Goal: Information Seeking & Learning: Learn about a topic

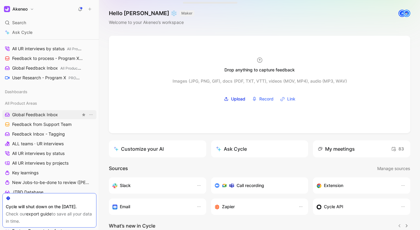
scroll to position [30, 0]
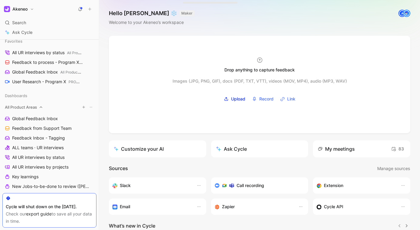
click at [49, 107] on div "All Product Areas" at bounding box center [49, 107] width 94 height 9
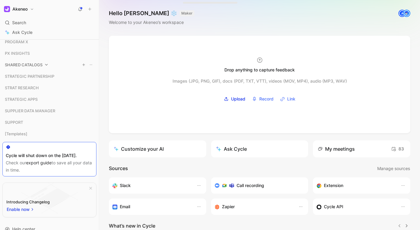
scroll to position [225, 0]
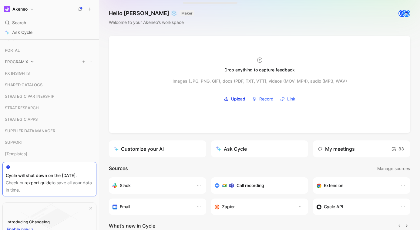
click at [28, 64] on span "PROGRAM X" at bounding box center [16, 62] width 23 height 6
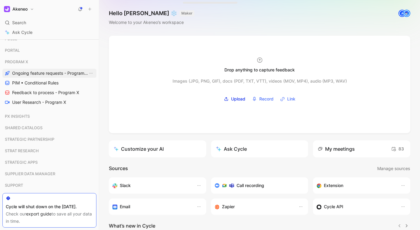
click at [30, 73] on span "Ongoing feature requests - Program X" at bounding box center [50, 73] width 76 height 6
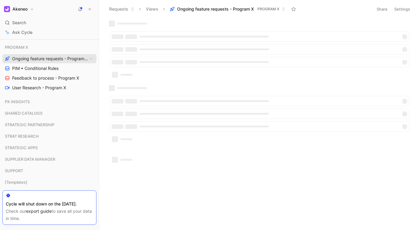
scroll to position [210, 0]
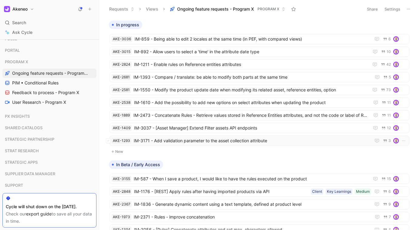
click at [244, 141] on span "IM-3171 - Add validation parameter to the asset collection attribute" at bounding box center [251, 140] width 234 height 7
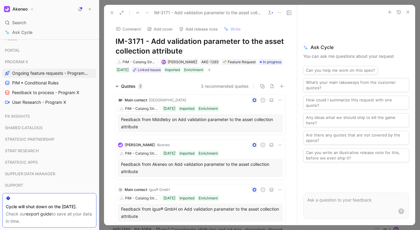
click at [280, 14] on icon at bounding box center [279, 12] width 5 height 5
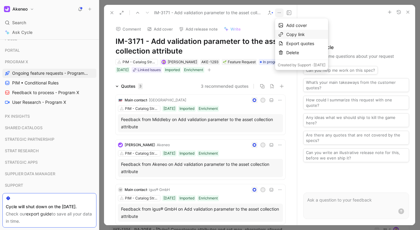
click at [301, 33] on div "Copy link" at bounding box center [305, 34] width 39 height 7
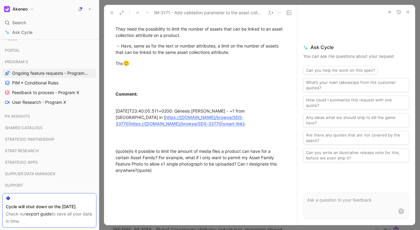
scroll to position [273, 0]
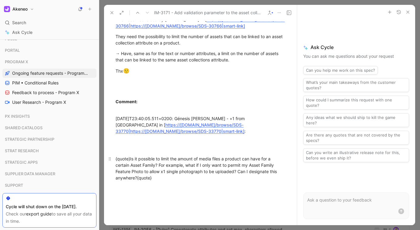
click at [217, 161] on div "{quote}Is it possible to limit the amount of media files a product can have for…" at bounding box center [200, 168] width 170 height 25
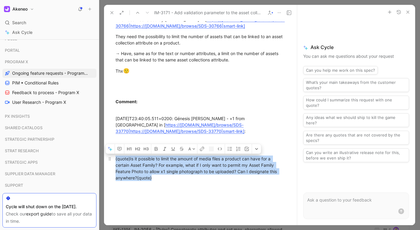
click at [217, 161] on div "{quote}Is it possible to limit the amount of media files a product can have for…" at bounding box center [200, 168] width 170 height 25
click at [227, 167] on div "{quote}Is it possible to limit the amount of media files a product can have for…" at bounding box center [200, 168] width 170 height 25
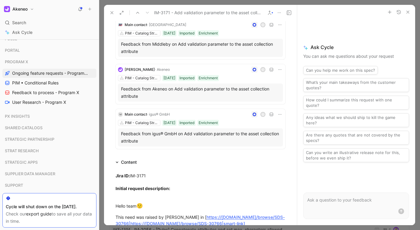
scroll to position [0, 0]
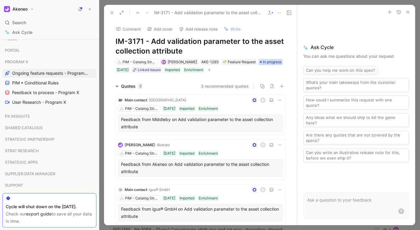
click at [263, 65] on span "In progress" at bounding box center [272, 62] width 18 height 6
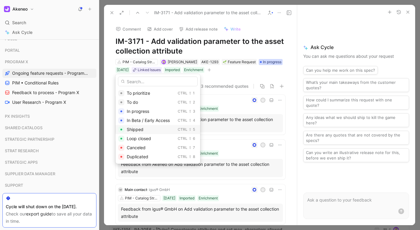
click at [145, 130] on div "Shipped" at bounding box center [151, 129] width 48 height 7
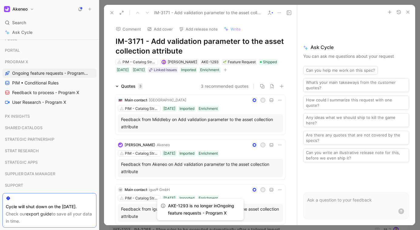
click at [408, 12] on use "button" at bounding box center [407, 12] width 2 height 2
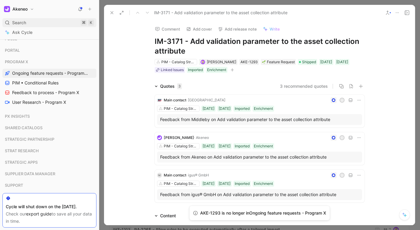
click at [55, 20] on div "Search ⌘ K" at bounding box center [49, 22] width 94 height 9
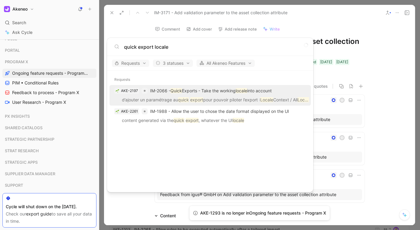
type input "quick export locale"
click at [247, 92] on mark "locale" at bounding box center [241, 90] width 12 height 5
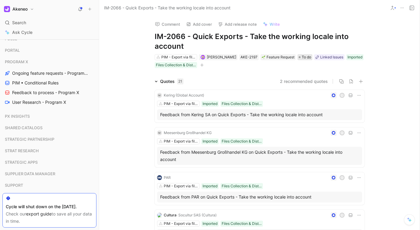
click at [298, 55] on div "To do" at bounding box center [304, 57] width 12 height 6
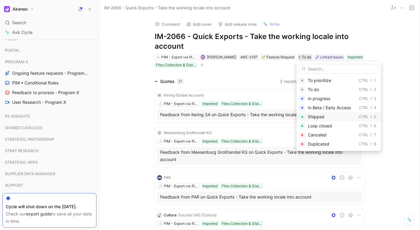
click at [326, 118] on div "Shipped" at bounding box center [331, 116] width 48 height 7
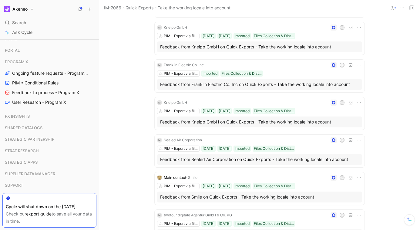
scroll to position [320, 0]
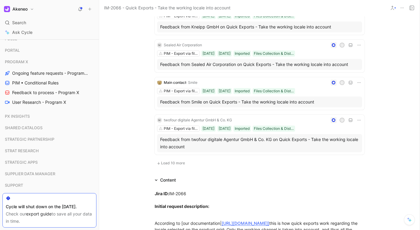
click at [181, 165] on span "Load 10 more" at bounding box center [173, 163] width 24 height 5
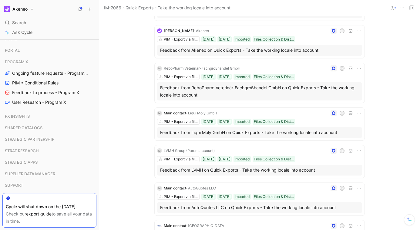
scroll to position [612, 0]
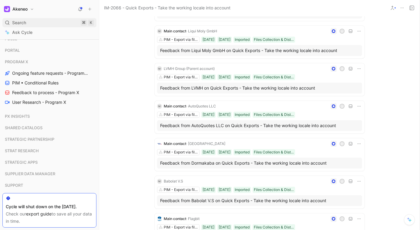
click at [18, 23] on span "Search" at bounding box center [19, 22] width 14 height 7
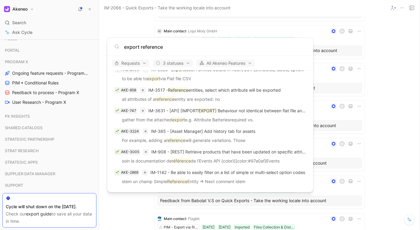
scroll to position [0, 0]
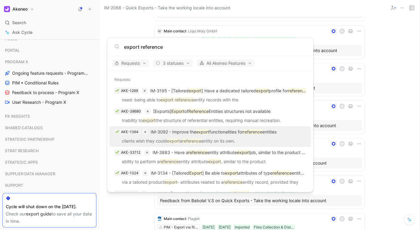
type input "export reference"
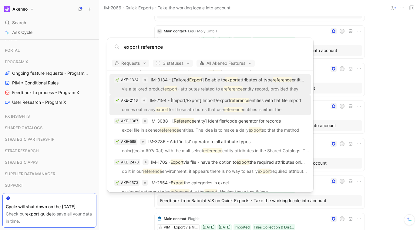
scroll to position [129, 0]
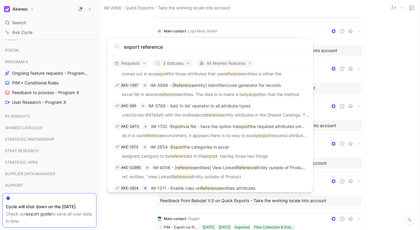
click at [48, 22] on body "Akeneo Search ⌘ K Ask Cycle Workspace Favorites All UR interviews by status All…" at bounding box center [210, 115] width 420 height 230
click at [49, 23] on div "Search ⌘ K" at bounding box center [49, 22] width 94 height 9
click at [38, 24] on body "Akeneo Search ⌘ K Ask Cycle Workspace Favorites All UR interviews by status All…" at bounding box center [210, 115] width 420 height 230
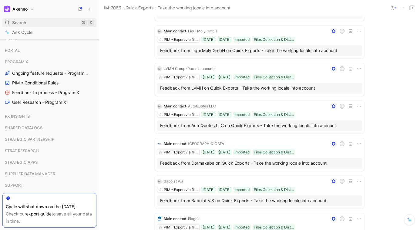
click at [25, 22] on span "Search" at bounding box center [19, 22] width 14 height 7
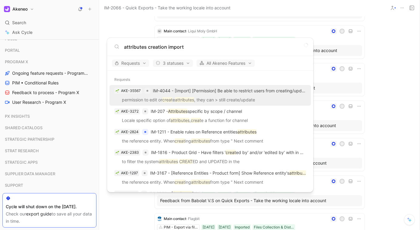
click at [151, 48] on input "attributes creation import" at bounding box center [215, 46] width 182 height 7
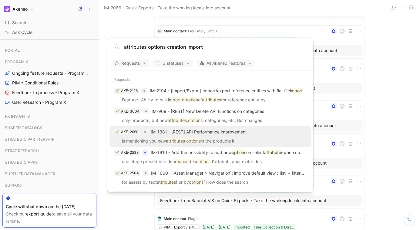
scroll to position [4, 0]
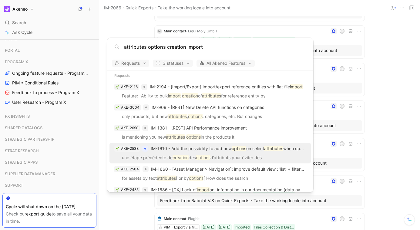
type input "attributes options creation import"
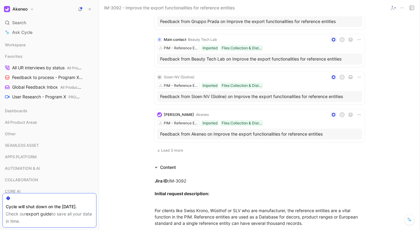
scroll to position [426, 0]
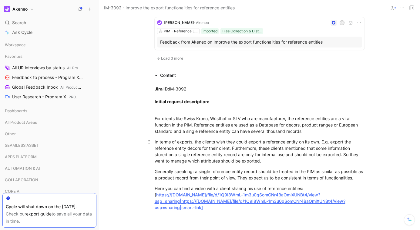
click at [263, 161] on div "In terms of exports, the clients wish they could export a reference entity on i…" at bounding box center [259, 151] width 210 height 25
click at [284, 161] on div "In terms of exports, the clients wish they could export a reference entity on i…" at bounding box center [259, 151] width 210 height 25
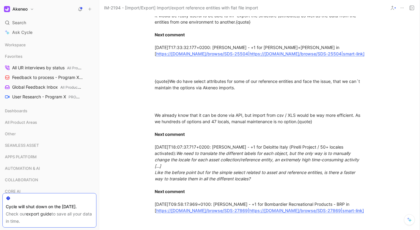
scroll to position [927, 0]
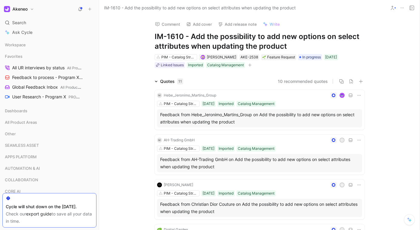
click at [401, 5] on icon at bounding box center [401, 7] width 5 height 5
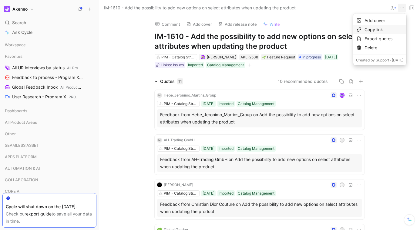
click at [369, 29] on div "Copy link" at bounding box center [383, 29] width 39 height 7
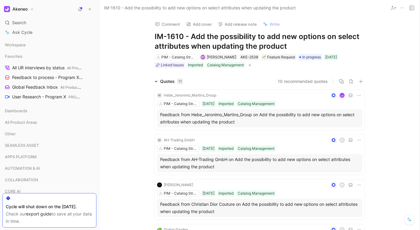
click at [402, 9] on icon at bounding box center [401, 7] width 5 height 5
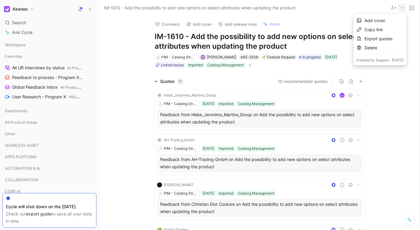
drag, startPoint x: 375, startPoint y: 31, endPoint x: 417, endPoint y: 43, distance: 43.4
click at [375, 31] on div "Copy link" at bounding box center [383, 29] width 39 height 7
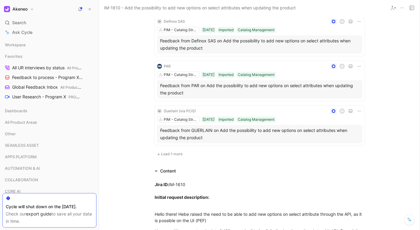
scroll to position [419, 0]
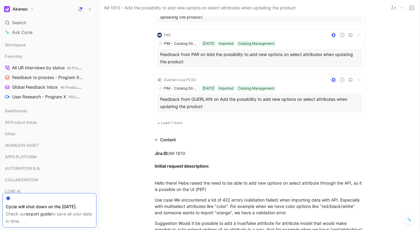
click at [174, 126] on button "Load 1 more" at bounding box center [169, 122] width 30 height 7
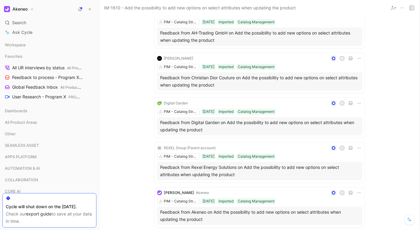
scroll to position [0, 0]
